Goal: Information Seeking & Learning: Learn about a topic

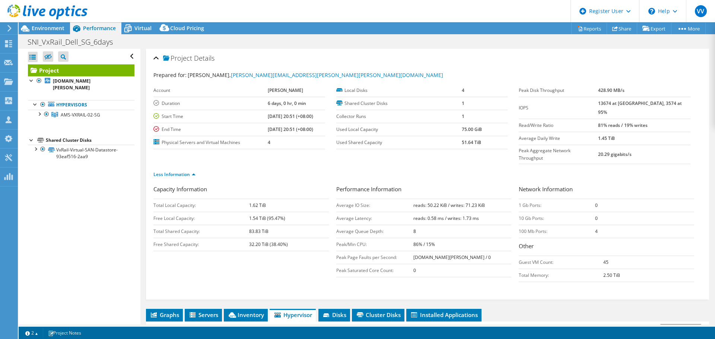
select select "USD"
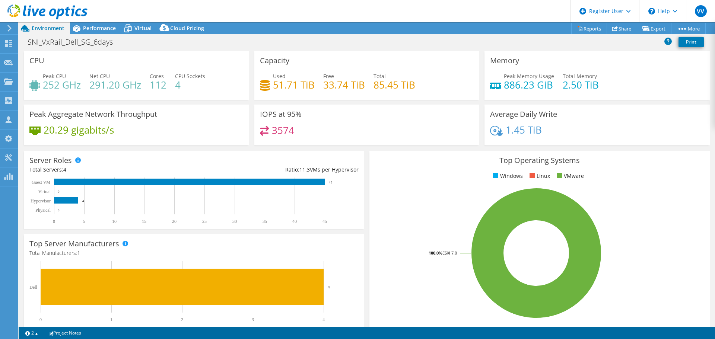
select select "USD"
click at [99, 29] on span "Performance" at bounding box center [99, 28] width 33 height 7
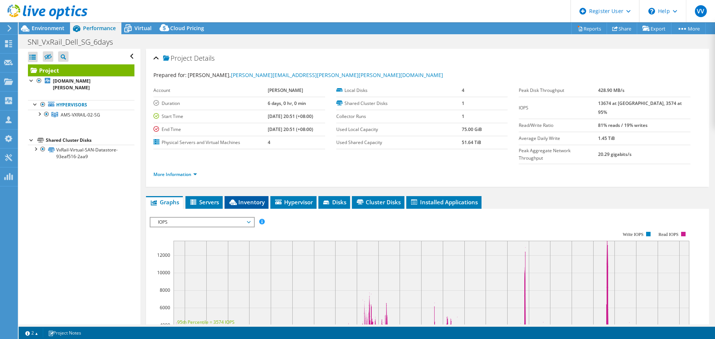
click at [235, 200] on icon at bounding box center [232, 203] width 7 height 6
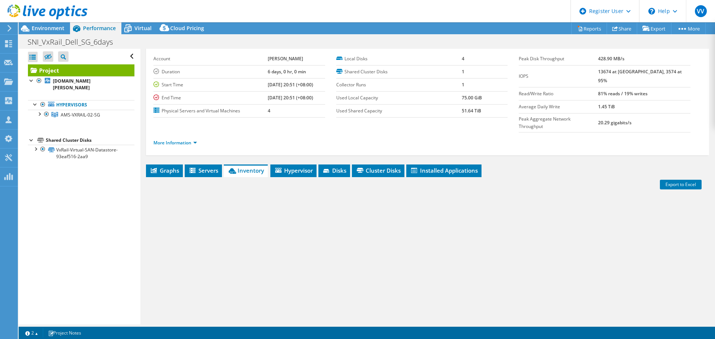
scroll to position [56, 0]
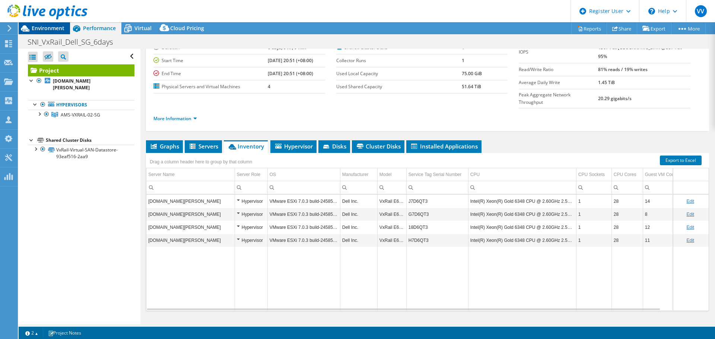
click at [56, 30] on span "Environment" at bounding box center [48, 28] width 33 height 7
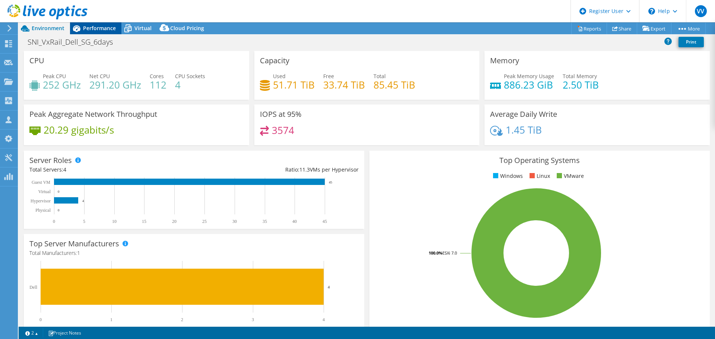
click at [104, 32] on div "Performance" at bounding box center [95, 28] width 51 height 12
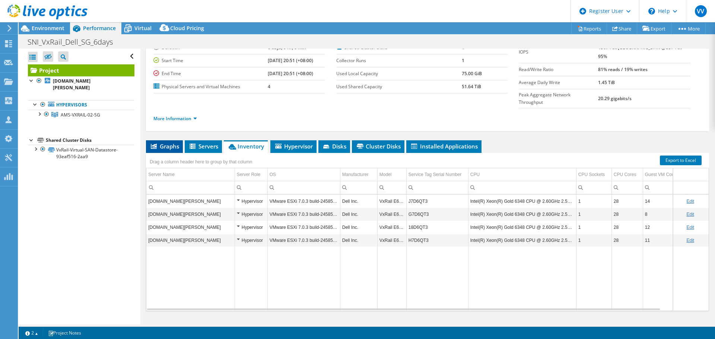
click at [167, 143] on span "Graphs" at bounding box center [164, 146] width 29 height 7
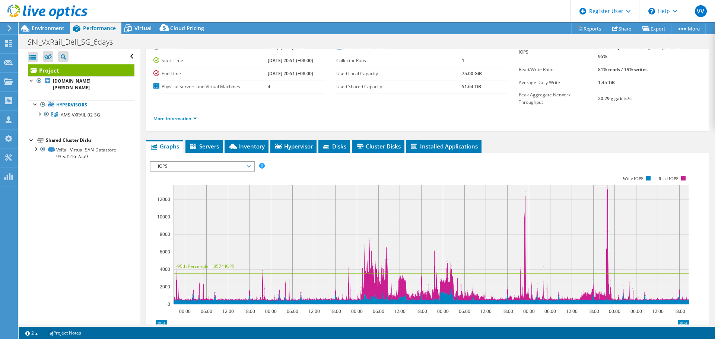
click at [205, 162] on span "IOPS" at bounding box center [202, 166] width 96 height 9
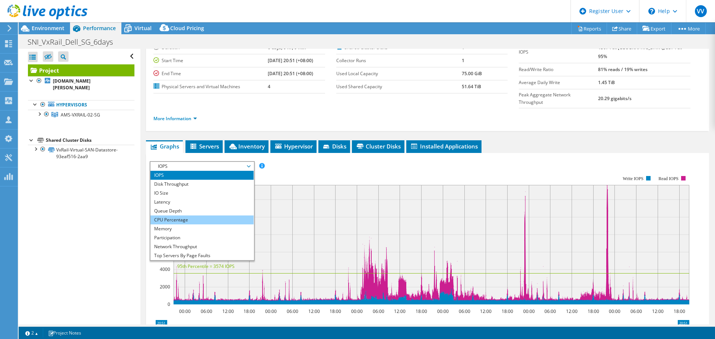
click at [186, 216] on li "CPU Percentage" at bounding box center [202, 220] width 103 height 9
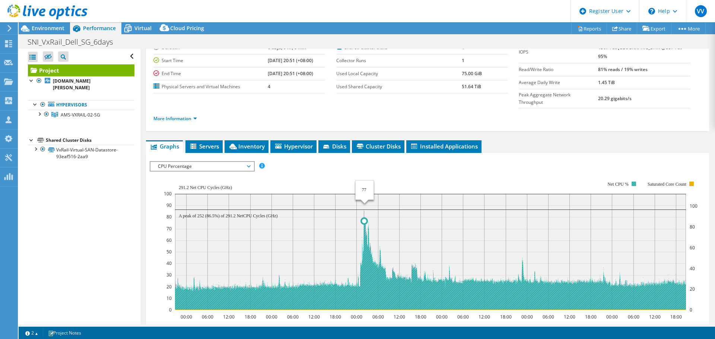
click at [365, 255] on icon at bounding box center [430, 260] width 511 height 101
